Goal: Check status

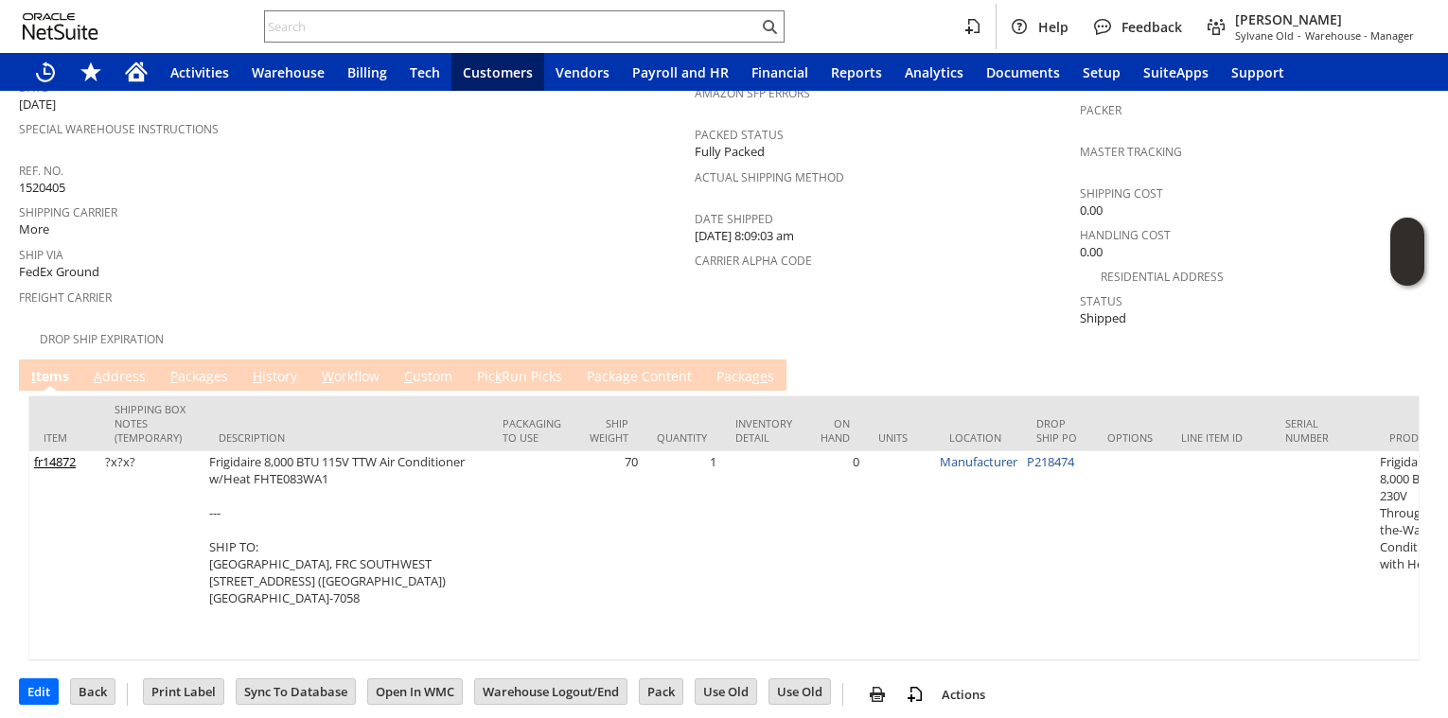
click at [130, 367] on link "A ddress" at bounding box center [120, 377] width 62 height 21
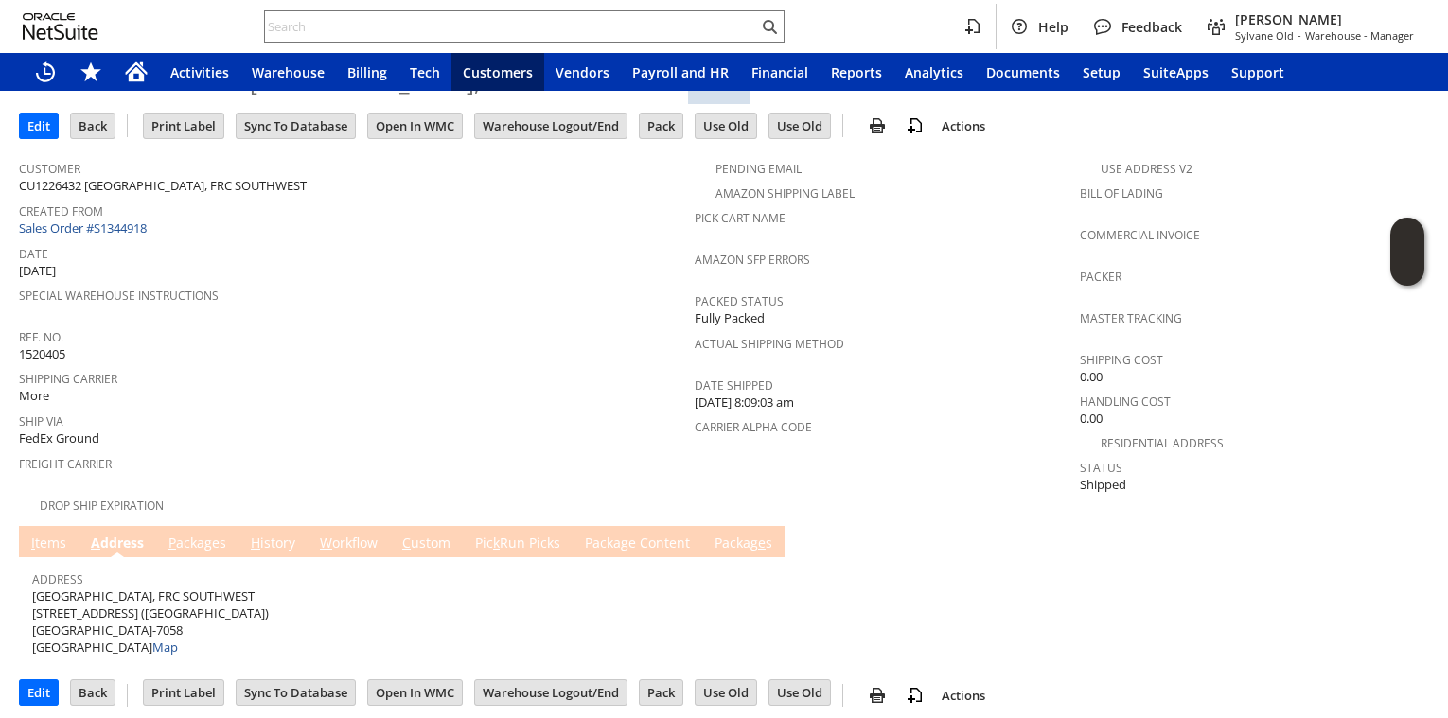
click at [720, 534] on link "Packag e s" at bounding box center [743, 544] width 67 height 21
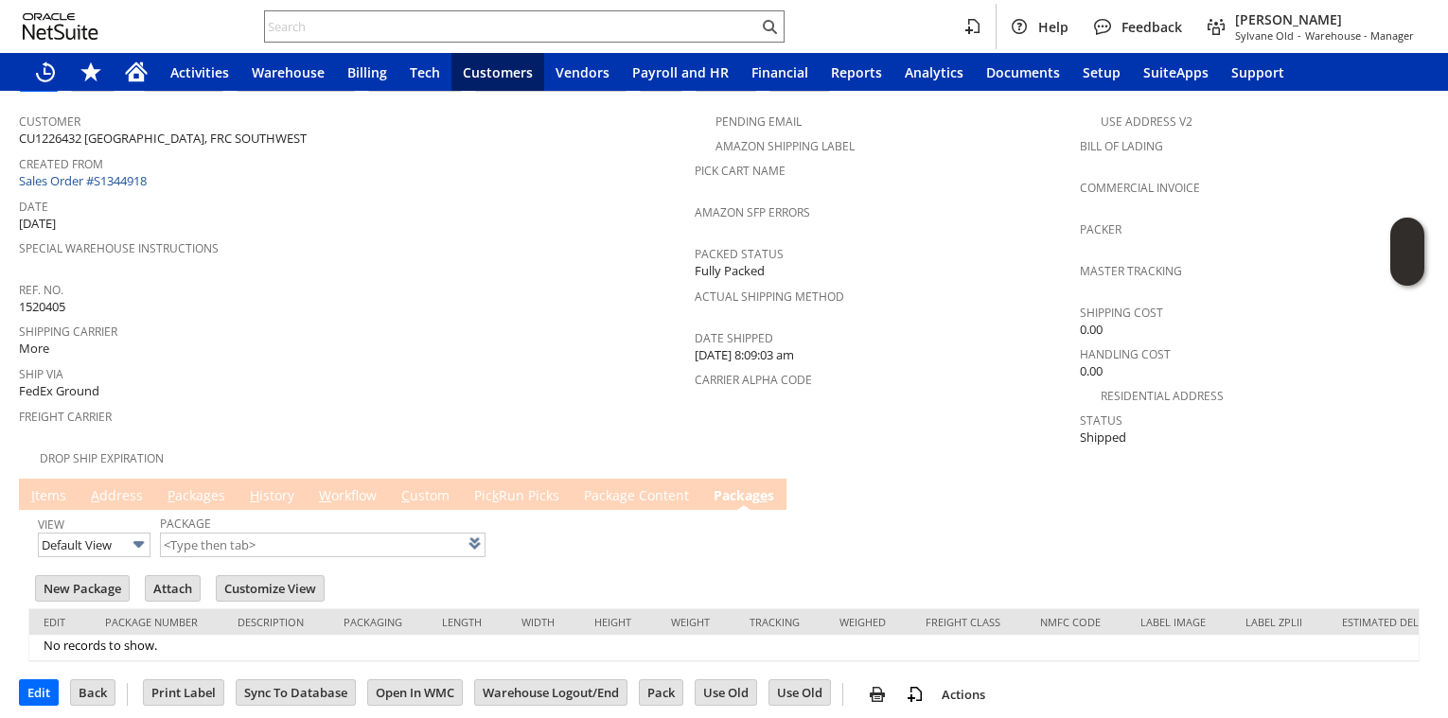
scroll to position [0, 0]
click at [44, 486] on link "I tems" at bounding box center [48, 496] width 44 height 21
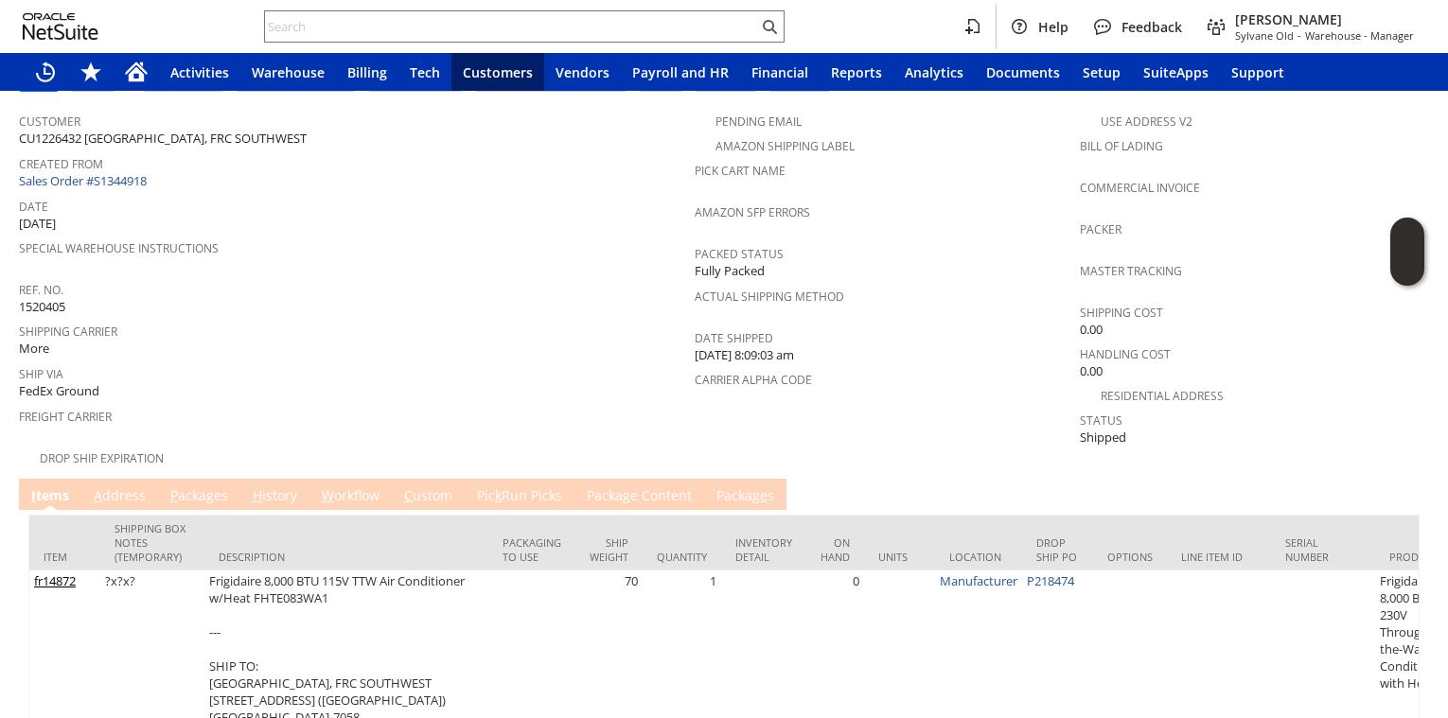
click at [363, 362] on span "Ship Via" at bounding box center [352, 372] width 666 height 22
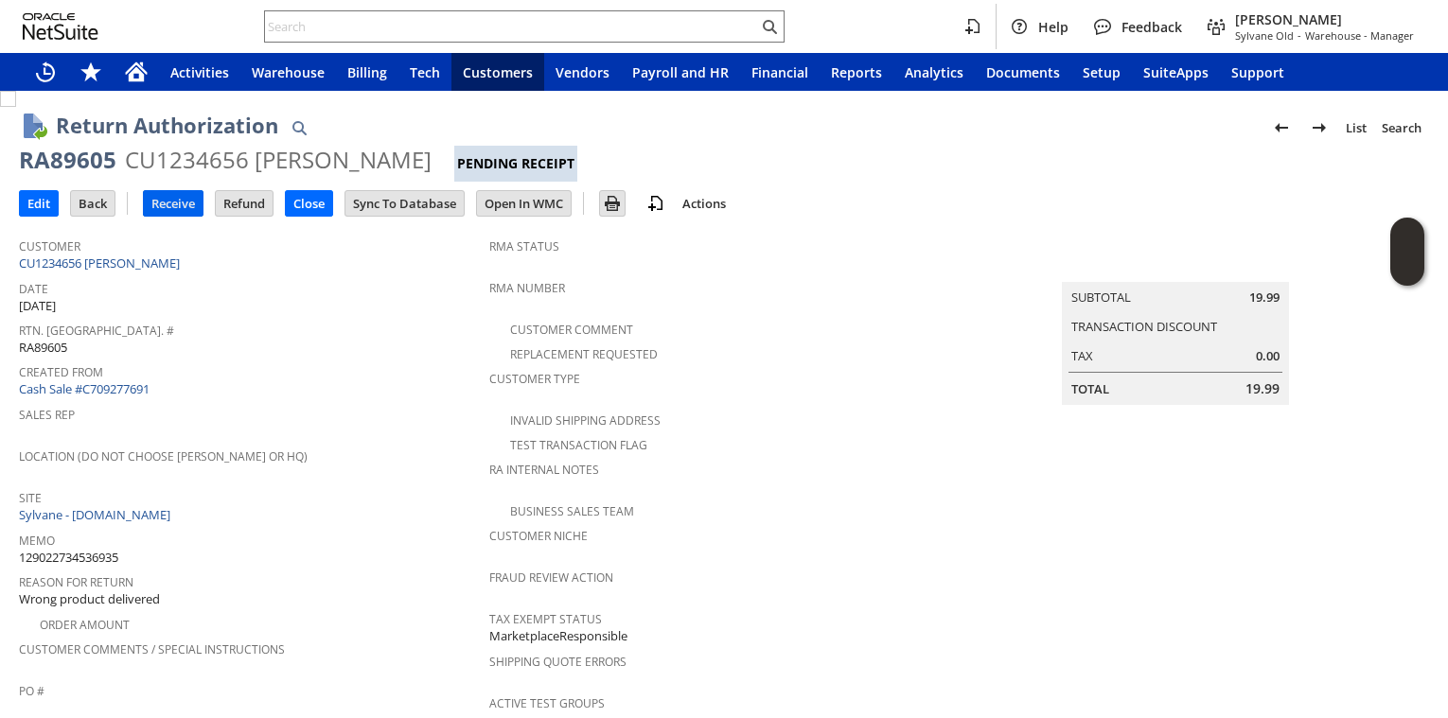
click at [174, 206] on input "Receive" at bounding box center [173, 203] width 59 height 25
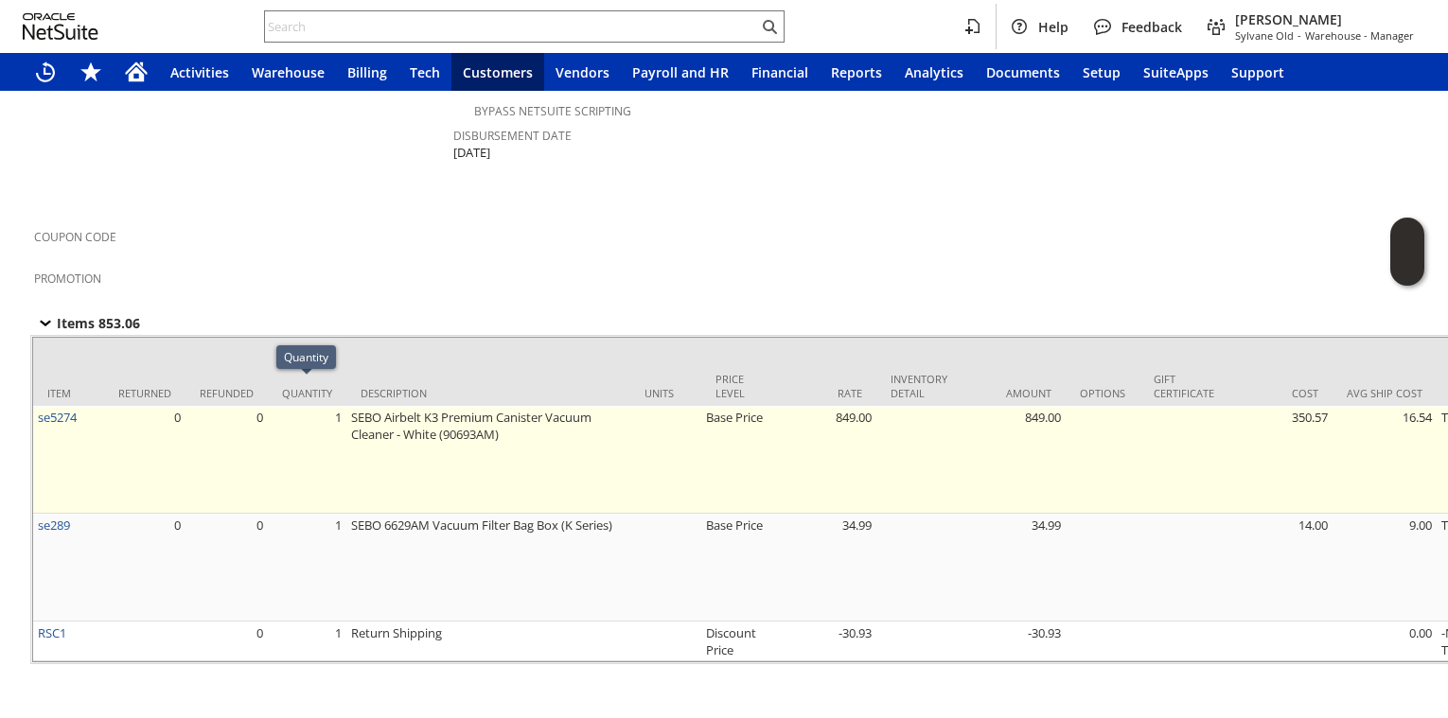
scroll to position [250, 0]
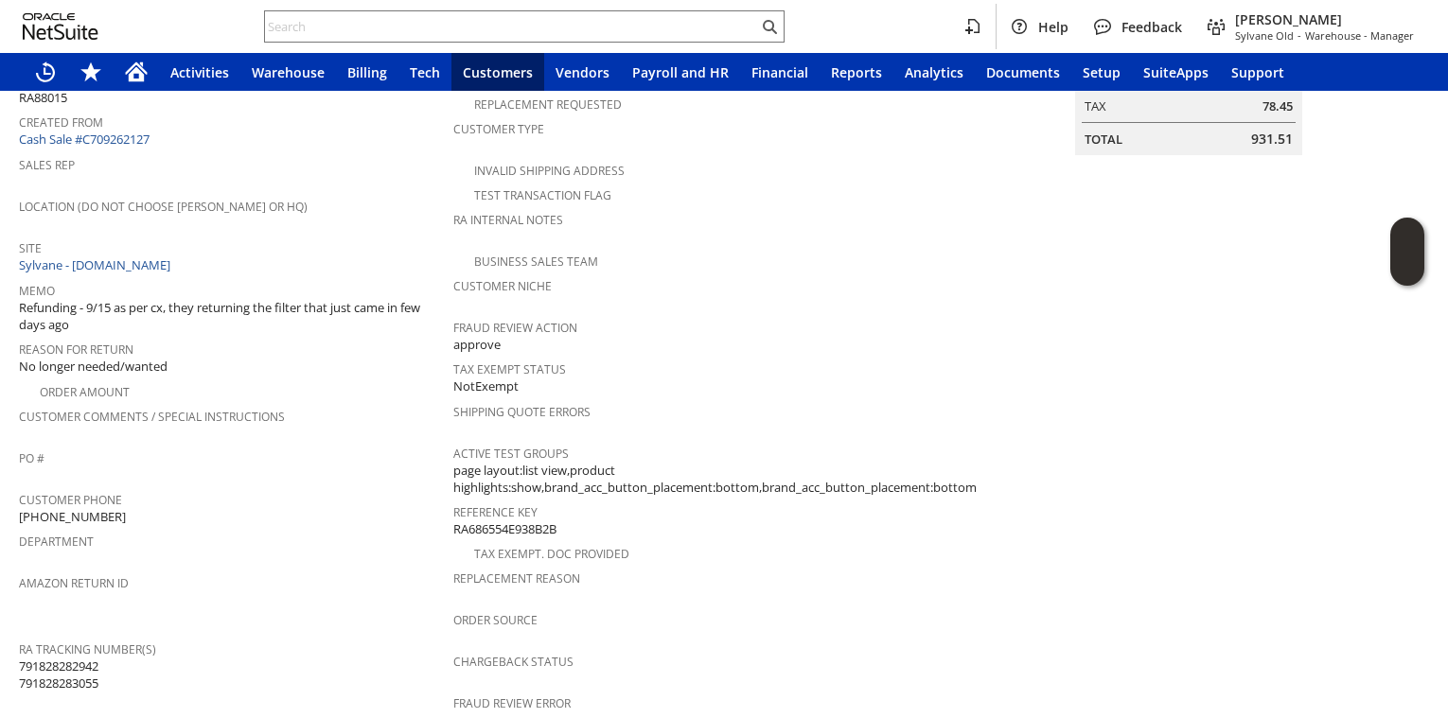
drag, startPoint x: 286, startPoint y: 419, endPoint x: 271, endPoint y: 255, distance: 165.3
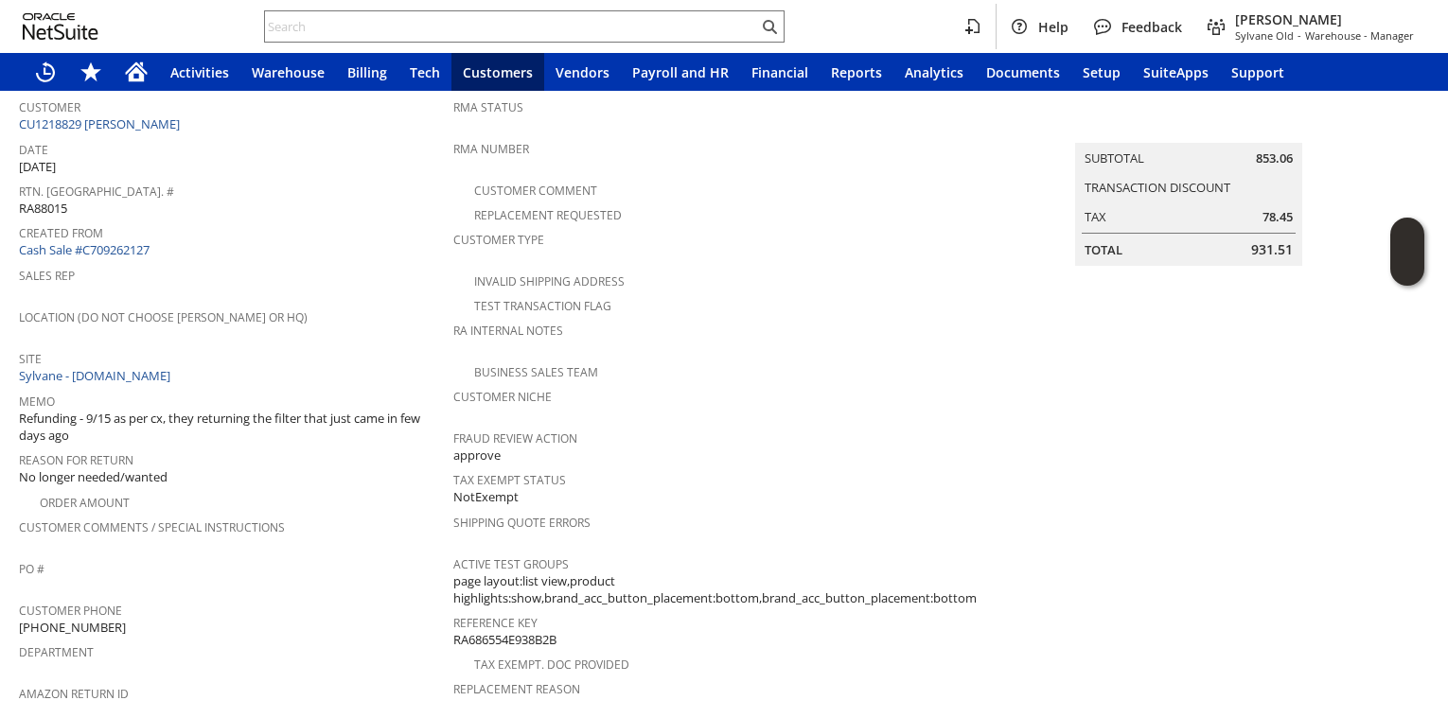
scroll to position [0, 0]
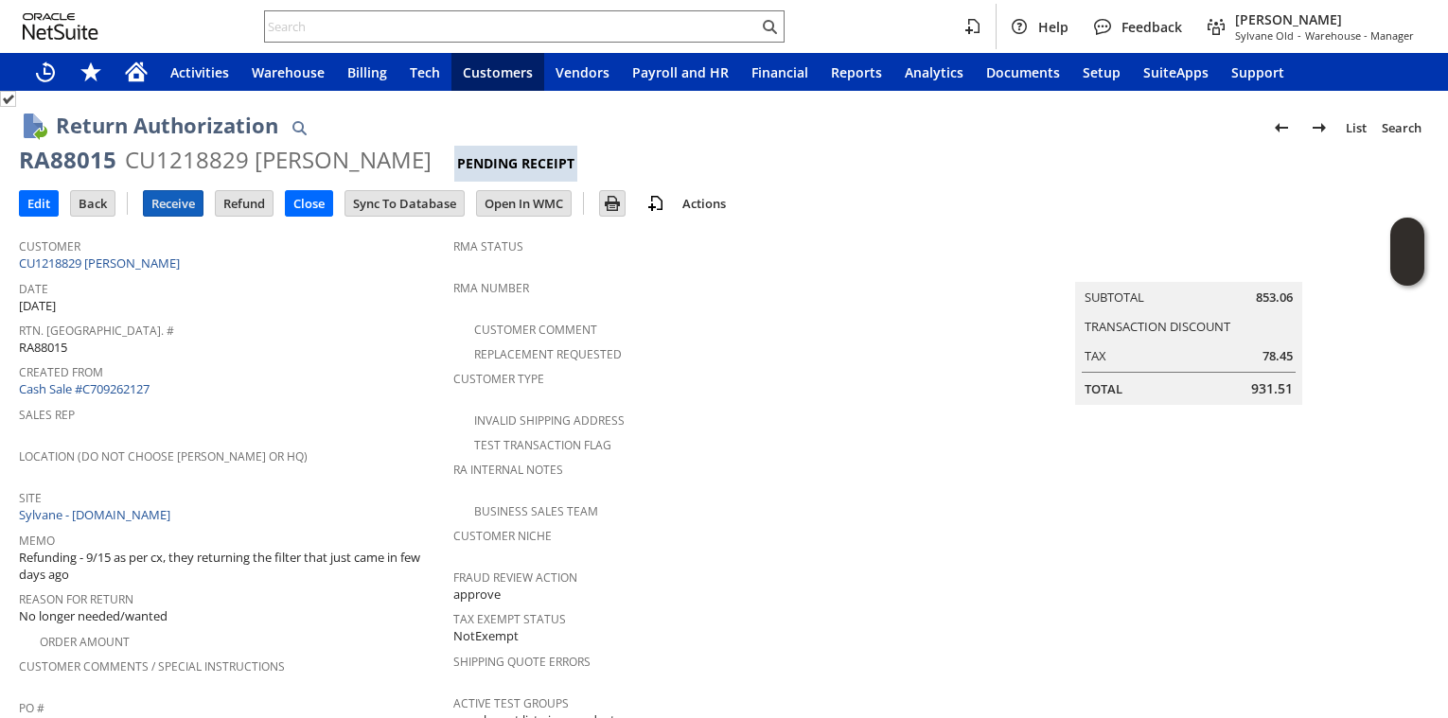
click at [162, 203] on input "Receive" at bounding box center [173, 203] width 59 height 25
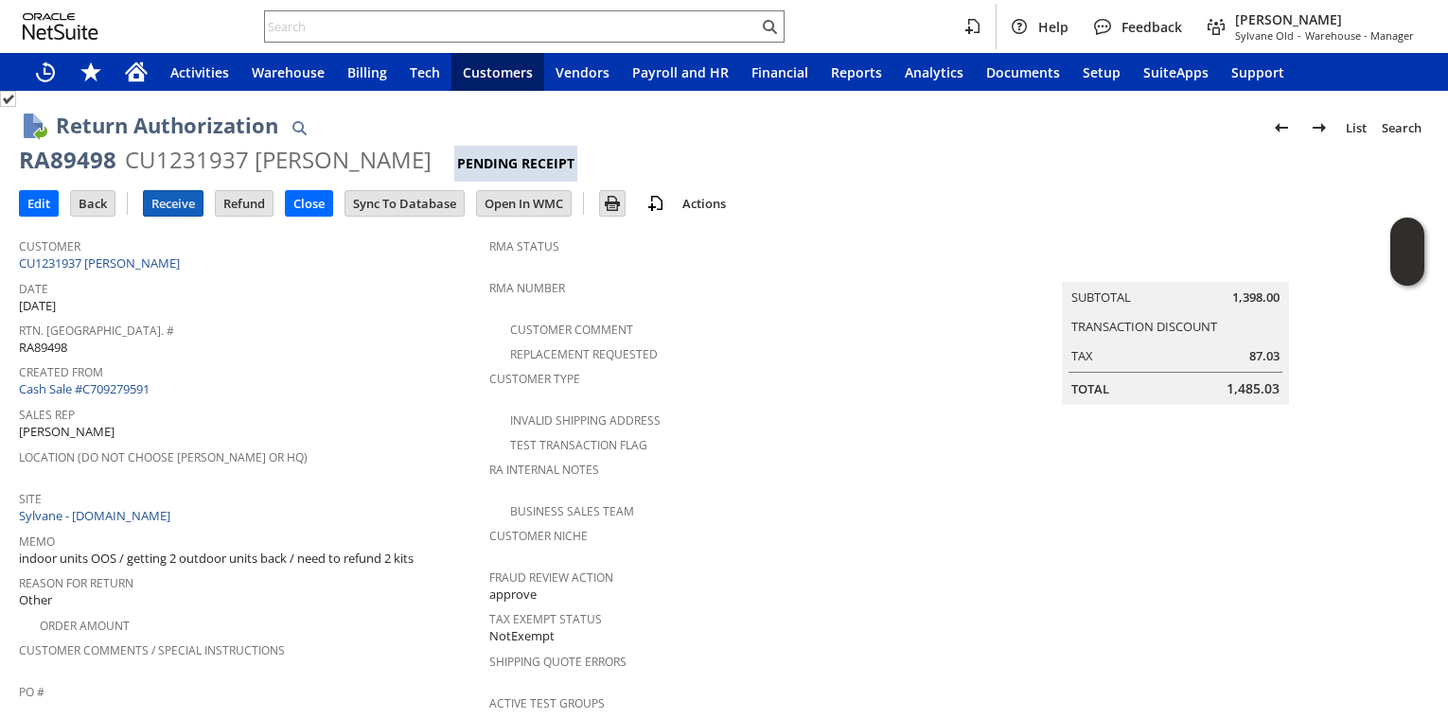
click at [182, 206] on input "Receive" at bounding box center [173, 203] width 59 height 25
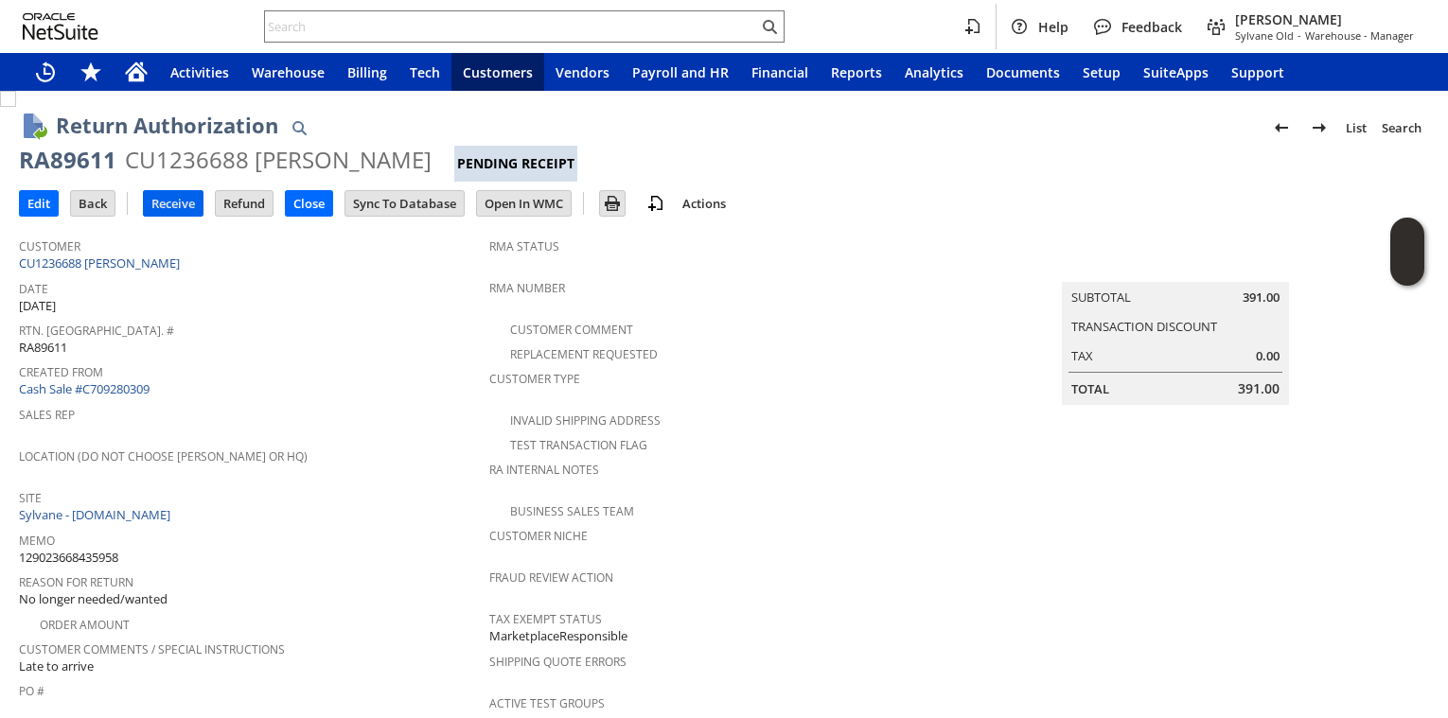
drag, startPoint x: 143, startPoint y: 206, endPoint x: 157, endPoint y: 202, distance: 15.0
click at [157, 202] on tr "Edit Back New Receive Refund Close" at bounding box center [376, 202] width 714 height 35
click at [168, 204] on input "Receive" at bounding box center [173, 203] width 59 height 25
